Goal: Browse casually

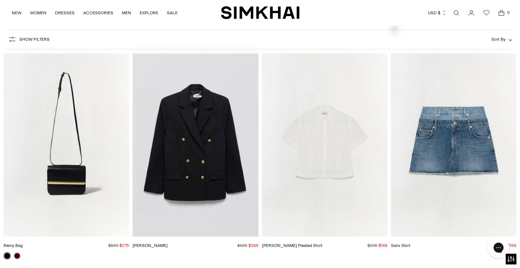
scroll to position [1412, 0]
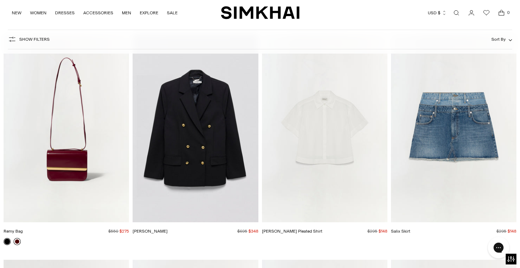
click at [17, 242] on link at bounding box center [17, 241] width 7 height 7
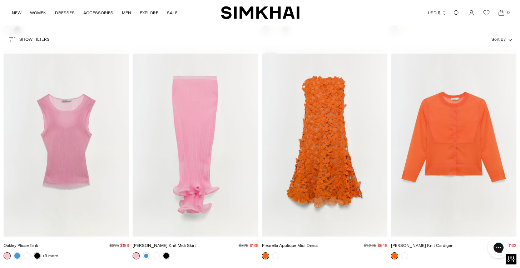
scroll to position [6799, 0]
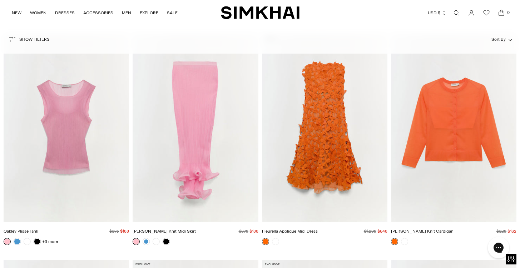
click at [0, 0] on img "Rachel Sheer Knit Cardigan" at bounding box center [0, 0] width 0 height 0
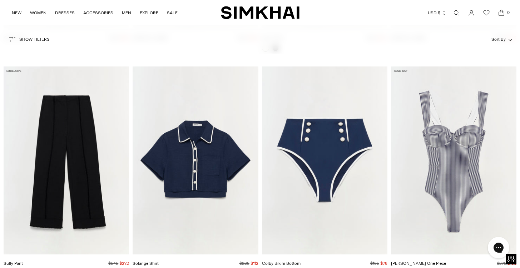
scroll to position [7696, 0]
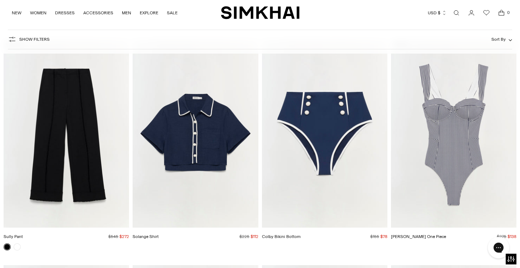
click at [0, 0] on img "Kyle One Piece" at bounding box center [0, 0] width 0 height 0
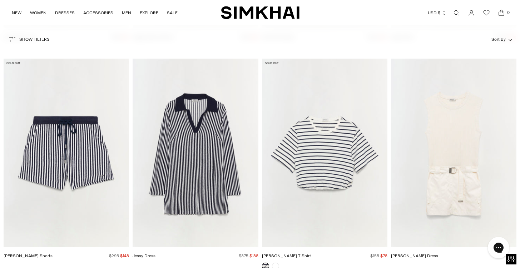
scroll to position [8135, 0]
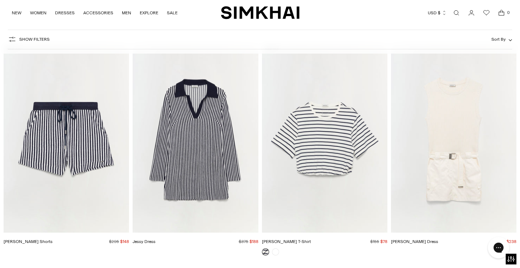
click at [0, 0] on img "Jessy Dress" at bounding box center [0, 0] width 0 height 0
click at [0, 0] on img "Jojo T-Shirt" at bounding box center [0, 0] width 0 height 0
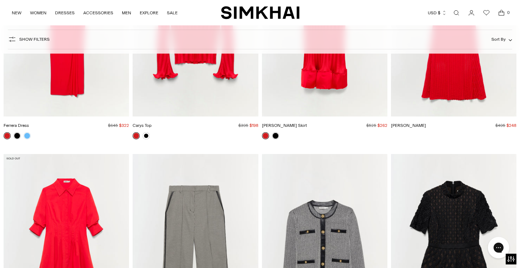
scroll to position [10146, 0]
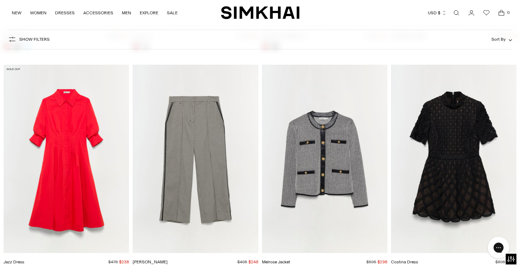
click at [0, 0] on img "Melrose Jacket" at bounding box center [0, 0] width 0 height 0
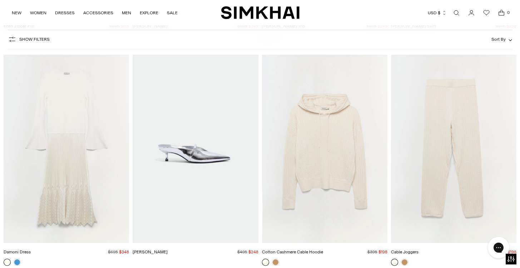
scroll to position [10840, 0]
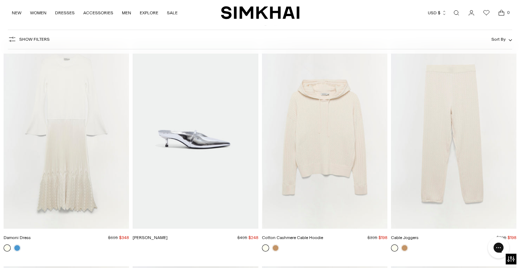
click at [0, 0] on img "Sylvie Heel" at bounding box center [0, 0] width 0 height 0
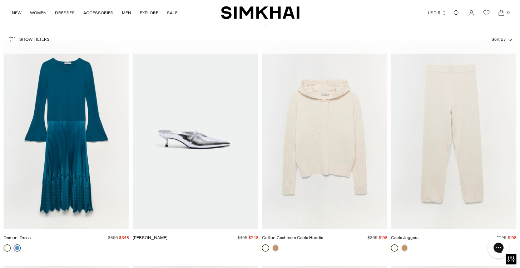
click at [17, 244] on link at bounding box center [17, 247] width 7 height 7
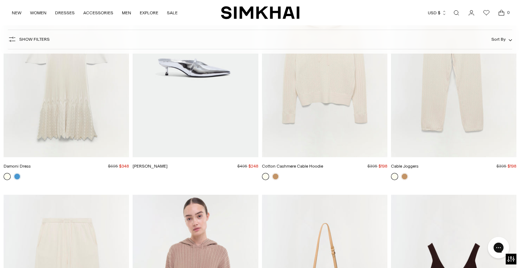
scroll to position [10926, 0]
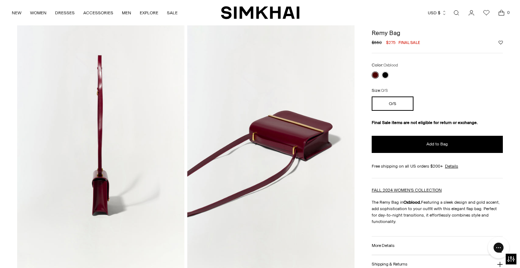
scroll to position [286, 0]
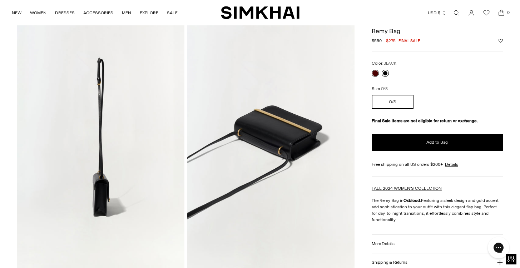
click at [384, 73] on link at bounding box center [384, 73] width 7 height 7
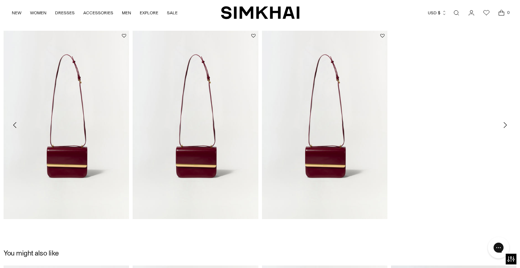
scroll to position [1090, 0]
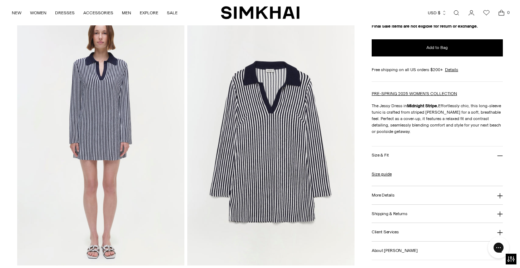
scroll to position [562, 0]
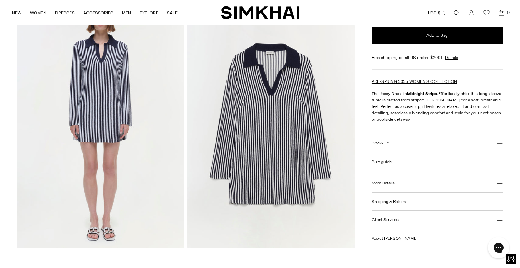
click at [501, 141] on icon at bounding box center [500, 144] width 6 height 6
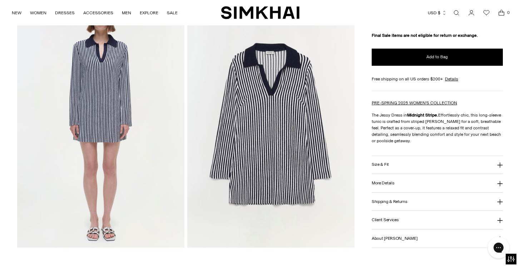
click at [497, 164] on icon at bounding box center [500, 165] width 6 height 6
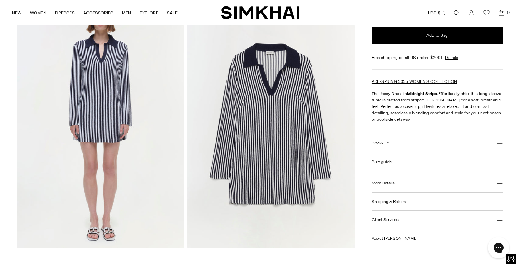
click at [500, 201] on icon at bounding box center [499, 201] width 5 height 5
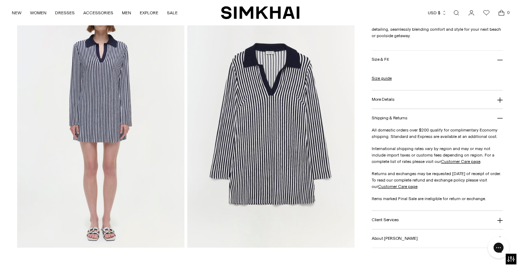
click at [498, 98] on icon at bounding box center [500, 100] width 6 height 6
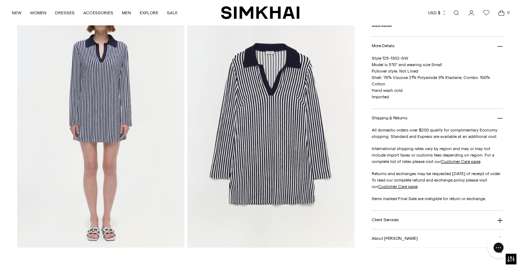
click at [264, 122] on img at bounding box center [270, 122] width 167 height 251
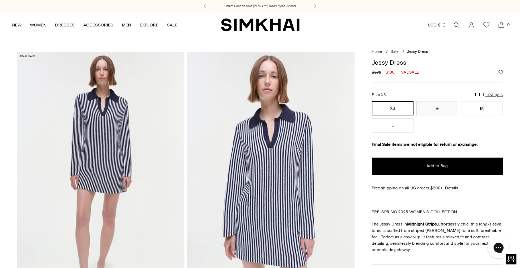
click at [284, 170] on img at bounding box center [270, 177] width 167 height 251
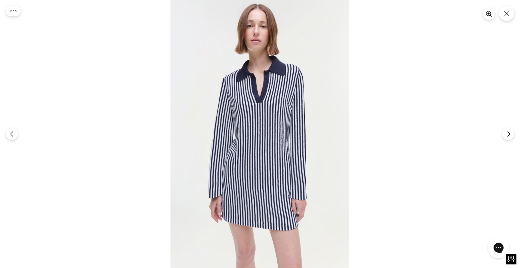
scroll to position [116, 0]
click at [267, 137] on img at bounding box center [259, 134] width 179 height 268
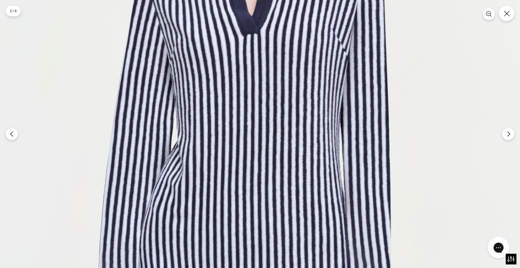
scroll to position [412, 0]
click at [507, 136] on icon "Next" at bounding box center [508, 134] width 6 height 6
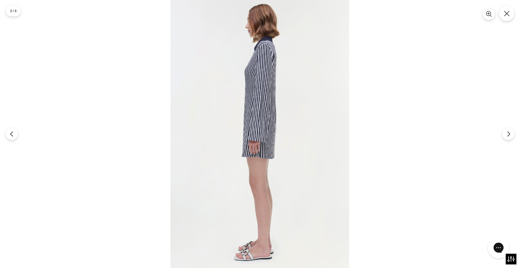
scroll to position [441, 0]
click at [508, 134] on icon "Next" at bounding box center [508, 134] width 6 height 6
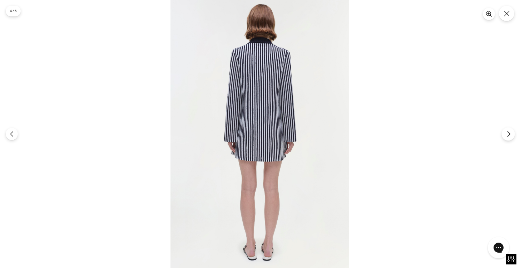
click at [508, 134] on icon "Next" at bounding box center [508, 134] width 6 height 6
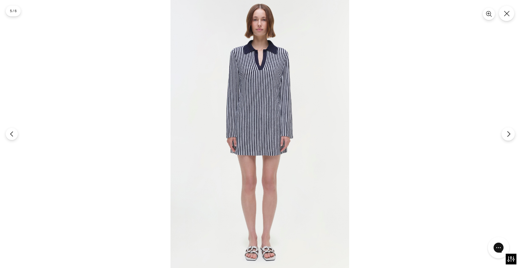
click at [508, 133] on icon "Next" at bounding box center [508, 134] width 6 height 6
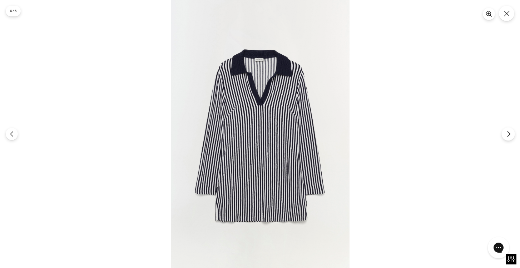
click at [508, 133] on icon "Next" at bounding box center [508, 134] width 6 height 6
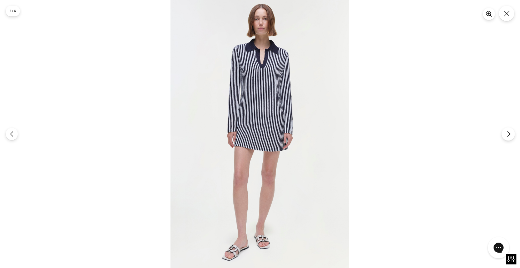
click at [508, 134] on icon "Next" at bounding box center [508, 134] width 6 height 6
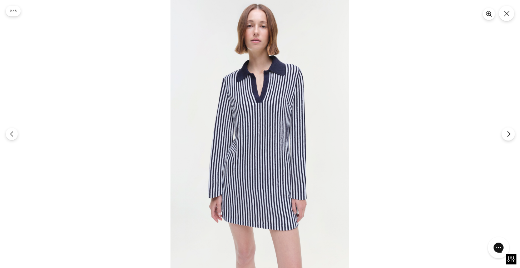
click at [508, 133] on icon "Next" at bounding box center [508, 134] width 6 height 6
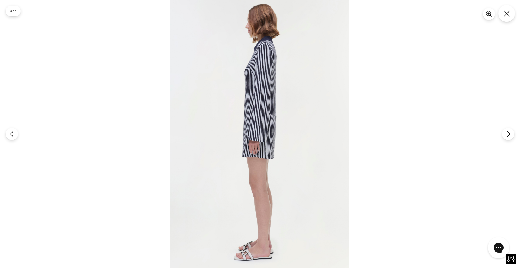
click at [512, 14] on button "Close" at bounding box center [506, 13] width 17 height 17
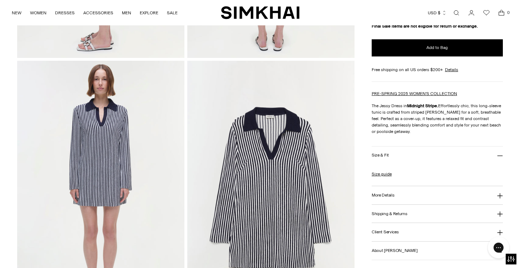
scroll to position [512, 0]
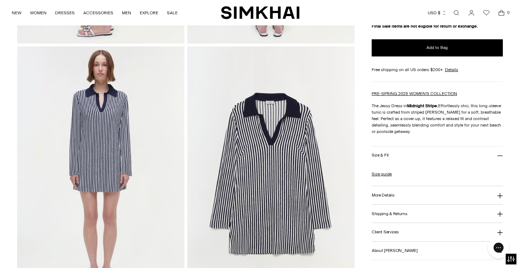
click at [384, 193] on h3 "More Details" at bounding box center [382, 195] width 22 height 5
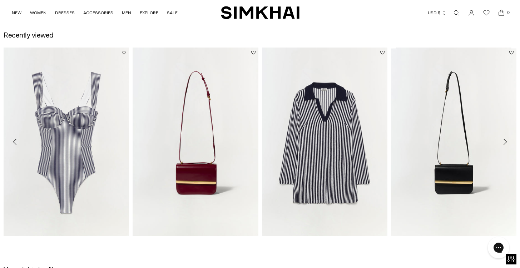
scroll to position [819, 0]
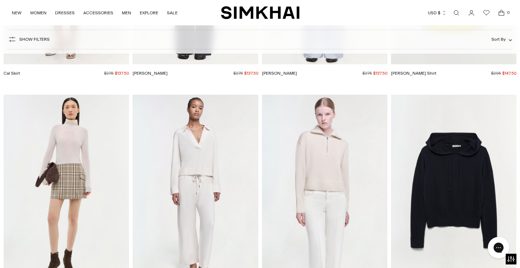
scroll to position [13712, 0]
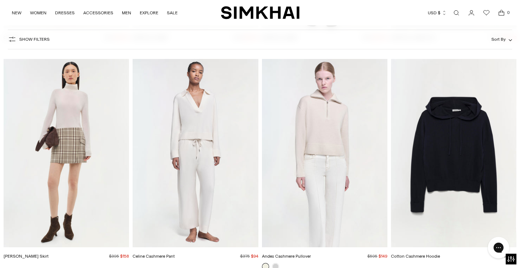
click at [0, 0] on img "Andes Cashmere Pullover" at bounding box center [0, 0] width 0 height 0
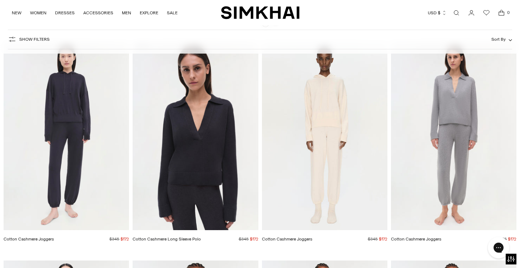
scroll to position [13969, 0]
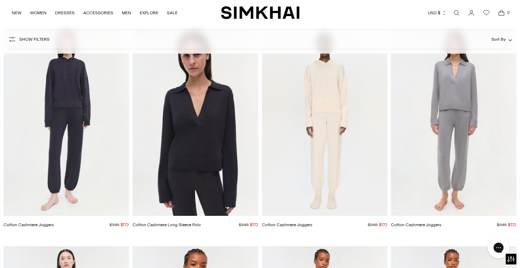
click at [0, 0] on img "Cotton Cashmere Long Sleeve Polo" at bounding box center [0, 0] width 0 height 0
click at [0, 0] on img "Cotton Cashmere Joggers" at bounding box center [0, 0] width 0 height 0
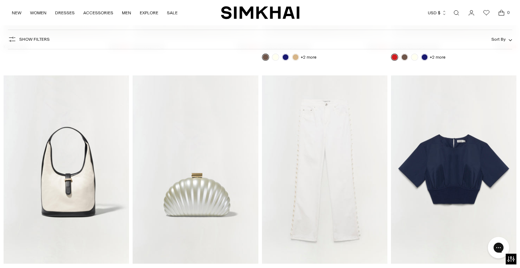
scroll to position [19708, 0]
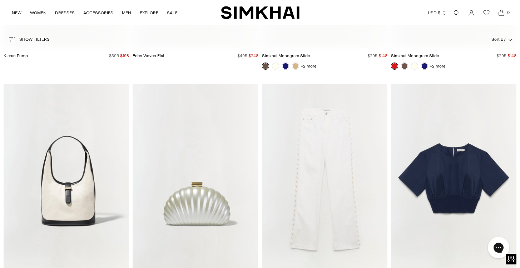
click at [0, 0] on img "Khai Hobo" at bounding box center [0, 0] width 0 height 0
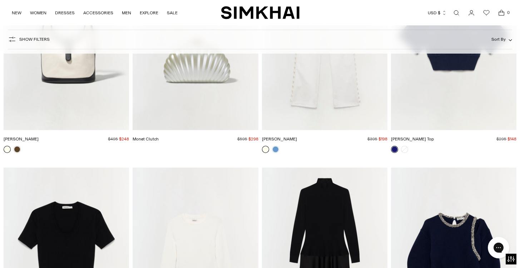
scroll to position [19761, 0]
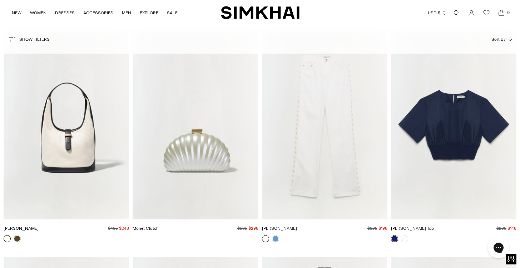
click at [0, 0] on img "Monet Clutch" at bounding box center [0, 0] width 0 height 0
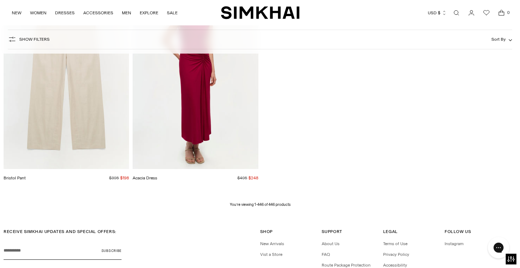
scroll to position [24986, 0]
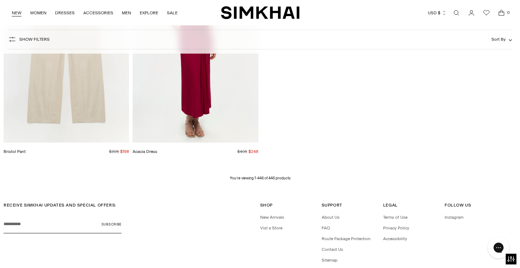
click at [17, 13] on link "NEW" at bounding box center [17, 13] width 10 height 16
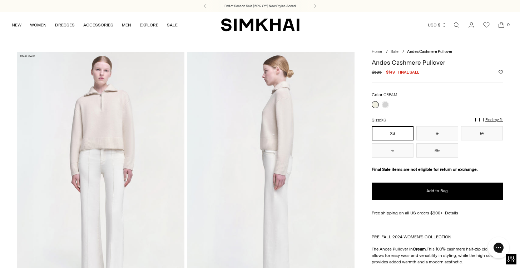
click at [275, 134] on img at bounding box center [270, 177] width 167 height 251
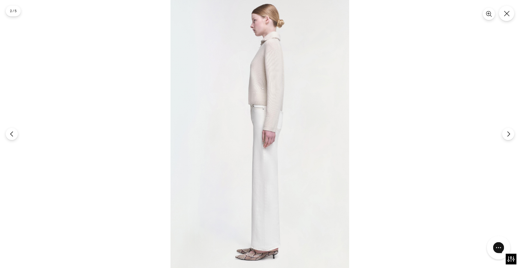
scroll to position [314, 0]
click at [504, 134] on button "Next" at bounding box center [507, 133] width 13 height 13
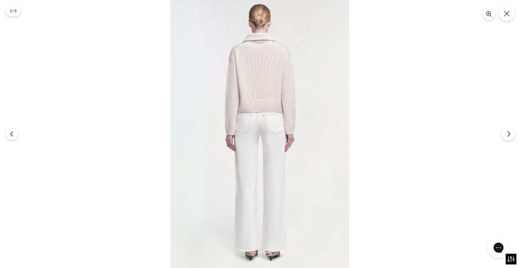
click at [504, 134] on button "Next" at bounding box center [507, 133] width 13 height 13
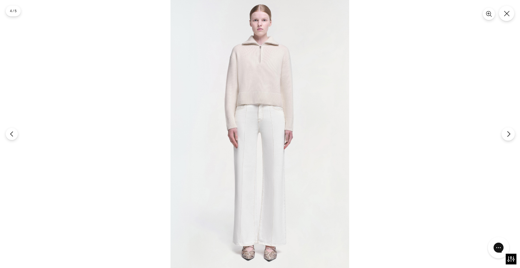
click at [504, 133] on button "Next" at bounding box center [507, 133] width 13 height 13
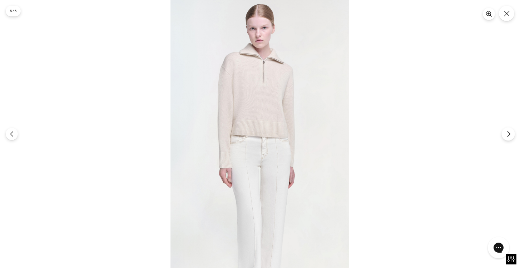
click at [504, 133] on button "Next" at bounding box center [507, 133] width 13 height 13
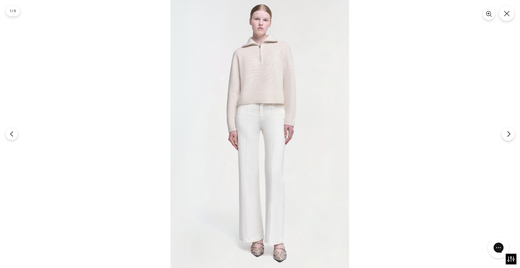
click at [504, 134] on button "Next" at bounding box center [507, 133] width 13 height 13
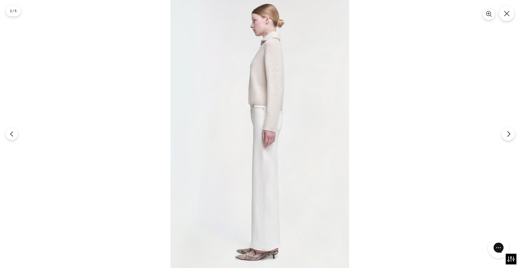
click at [504, 134] on button "Next" at bounding box center [507, 133] width 13 height 13
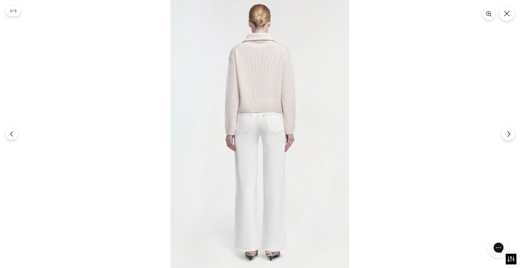
click at [504, 134] on button "Next" at bounding box center [507, 133] width 13 height 13
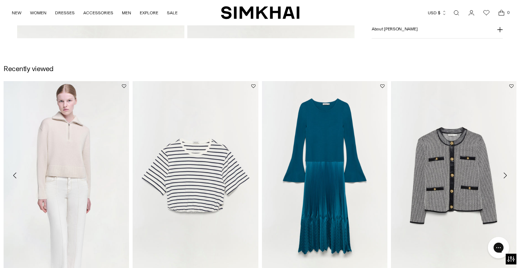
scroll to position [789, 0]
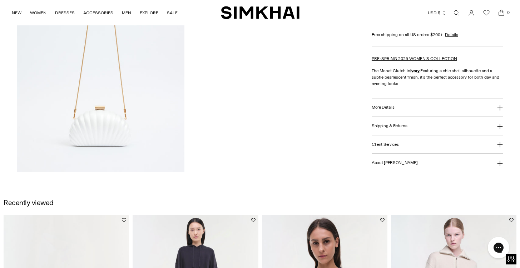
scroll to position [918, 0]
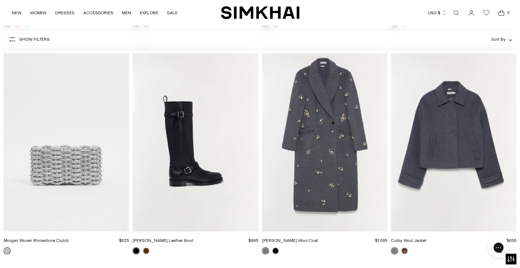
scroll to position [1379, 0]
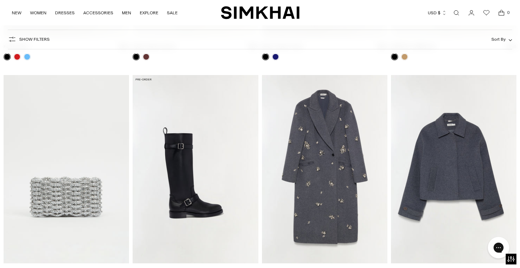
click at [0, 0] on img "Colby Wool Jacket" at bounding box center [0, 0] width 0 height 0
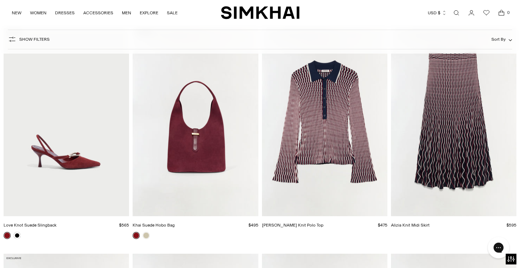
scroll to position [1666, 0]
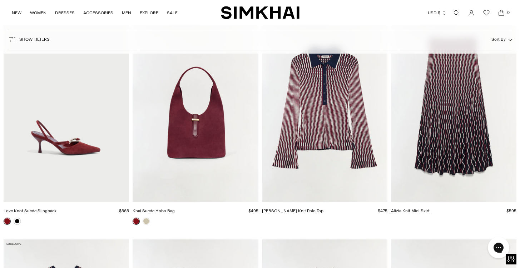
click at [0, 0] on img "Alizia Knit Midi Skirt" at bounding box center [0, 0] width 0 height 0
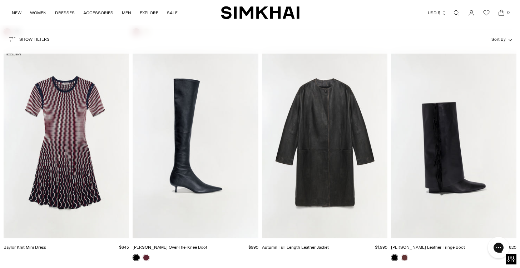
scroll to position [1854, 0]
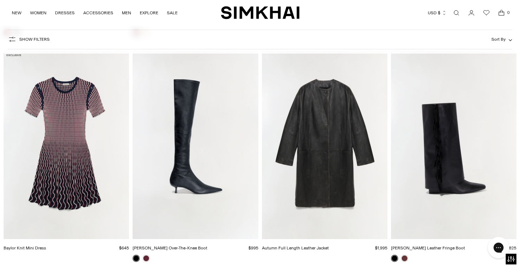
click at [0, 0] on img "Baylor Knit Mini Dress" at bounding box center [0, 0] width 0 height 0
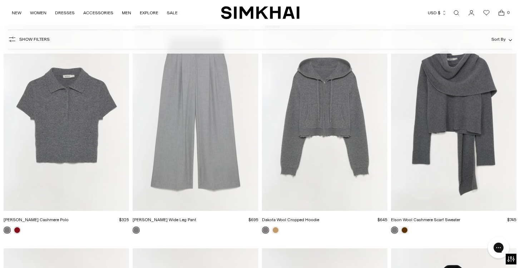
scroll to position [2107, 0]
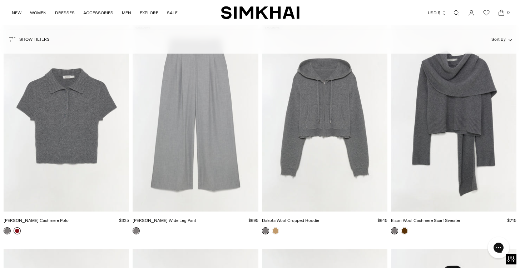
click at [16, 229] on link at bounding box center [17, 230] width 7 height 7
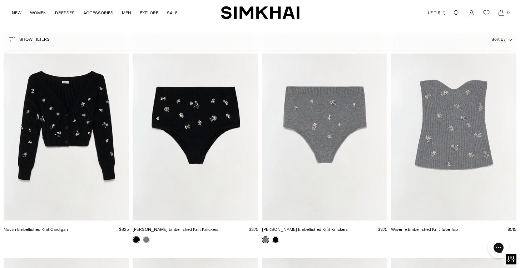
scroll to position [3673, 0]
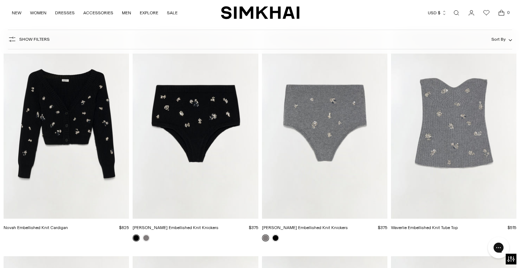
click at [0, 0] on img "Novah Embellished Knit Cardigan" at bounding box center [0, 0] width 0 height 0
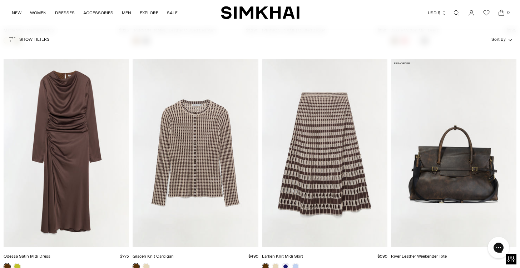
scroll to position [7028, 0]
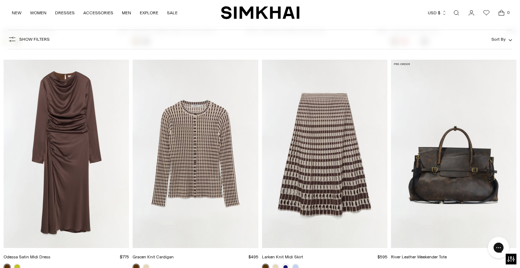
click at [0, 0] on img "Gracen Knit Cardigan" at bounding box center [0, 0] width 0 height 0
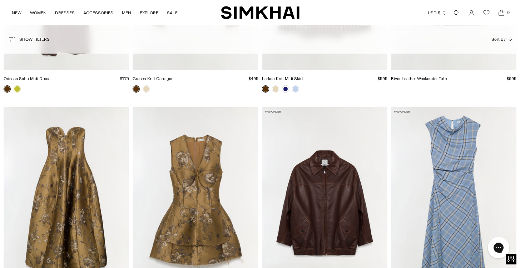
scroll to position [7207, 0]
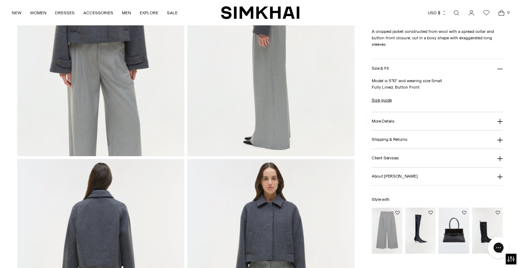
scroll to position [409, 0]
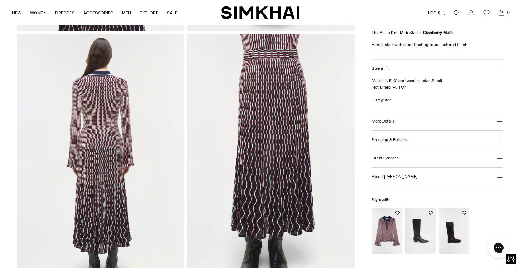
scroll to position [570, 0]
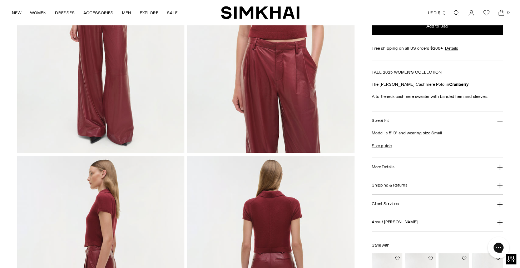
scroll to position [163, 0]
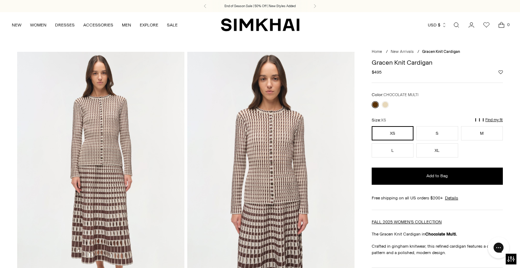
click at [270, 171] on img at bounding box center [270, 177] width 167 height 251
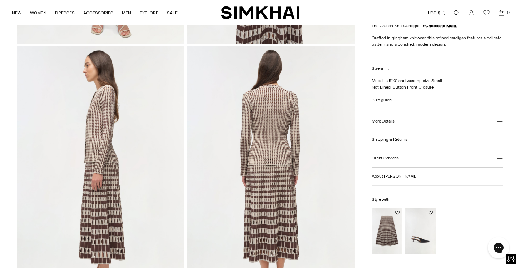
scroll to position [277, 0]
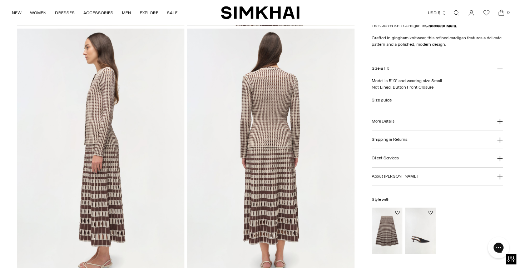
click at [270, 126] on img at bounding box center [270, 154] width 167 height 251
click at [99, 112] on img at bounding box center [100, 154] width 167 height 251
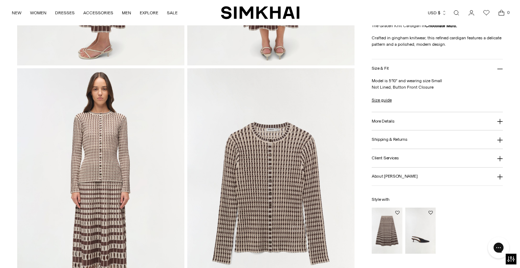
scroll to position [499, 0]
